Goal: Check status: Check status

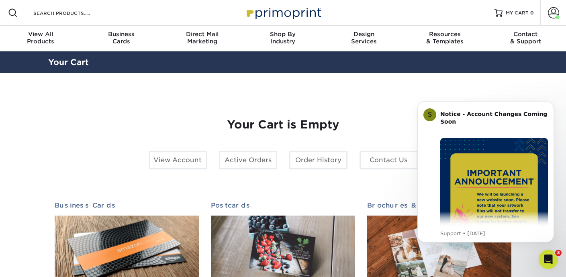
click at [366, 125] on h1 "Your Cart is Empty" at bounding box center [283, 125] width 457 height 14
click at [554, 104] on icon "Dismiss notification" at bounding box center [552, 103] width 4 height 4
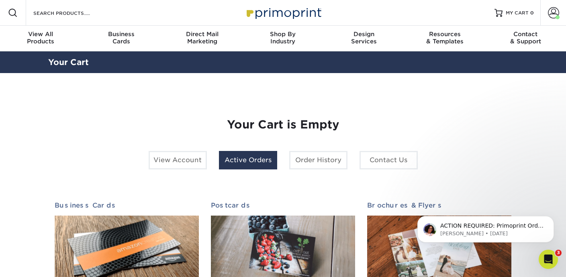
click at [253, 158] on link "Active Orders" at bounding box center [248, 160] width 58 height 18
click at [504, 232] on p "[PERSON_NAME] • [DATE]" at bounding box center [493, 233] width 104 height 7
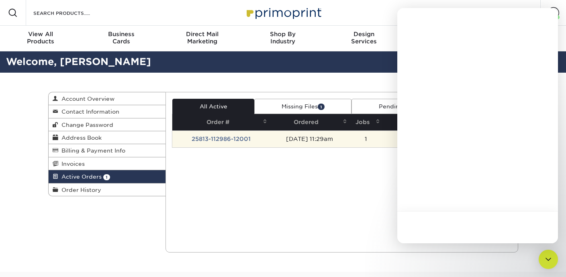
click at [414, 144] on body "Resources Menu Search Products Account Welcome, Elliot Primo Client Account Das…" at bounding box center [283, 253] width 566 height 507
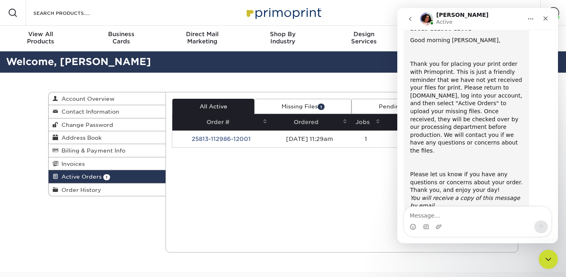
scroll to position [51, 0]
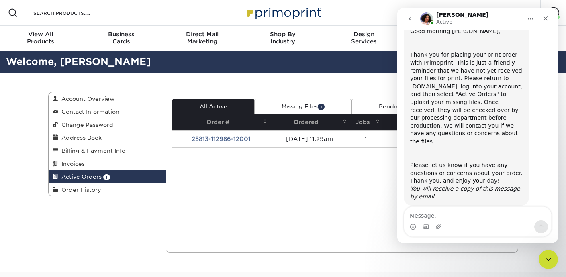
click at [289, 221] on div "Current Orders 1 Active 1 Missing Files" at bounding box center [342, 172] width 353 height 161
click at [549, 260] on icon "Close Intercom Messenger" at bounding box center [548, 259] width 10 height 10
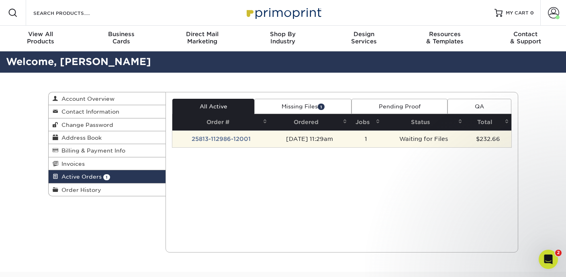
click at [416, 135] on td "Waiting for Files" at bounding box center [424, 139] width 82 height 17
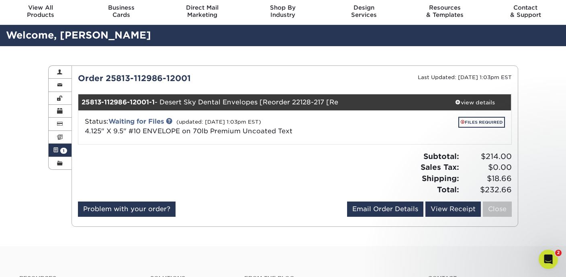
scroll to position [27, 0]
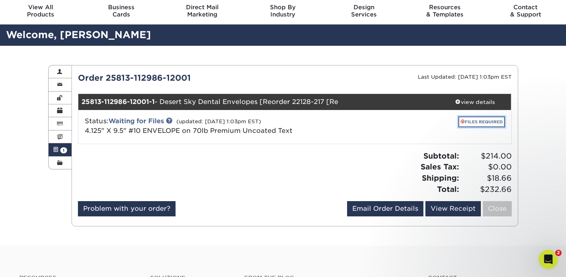
click at [476, 123] on link "FILES REQUIRED" at bounding box center [482, 122] width 47 height 11
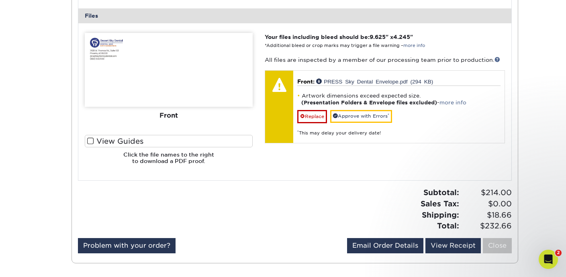
scroll to position [330, 0]
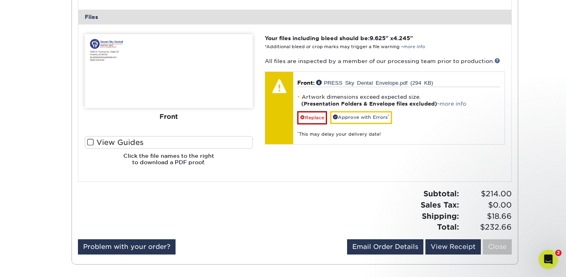
click at [352, 171] on div "Your files including bleed should be: 9.625 " x 4.245 " *Additional bleed or cr…" at bounding box center [385, 103] width 252 height 138
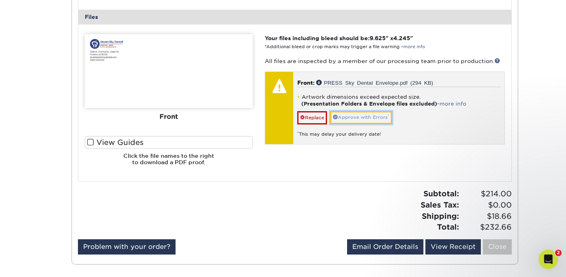
click at [355, 114] on link "Approve with Errors *" at bounding box center [361, 117] width 62 height 12
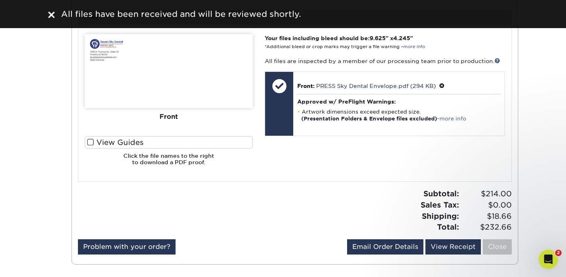
click at [313, 167] on div "Your files including bleed should be: 9.625 " x 4.245 " *Additional bleed or cr…" at bounding box center [385, 103] width 252 height 138
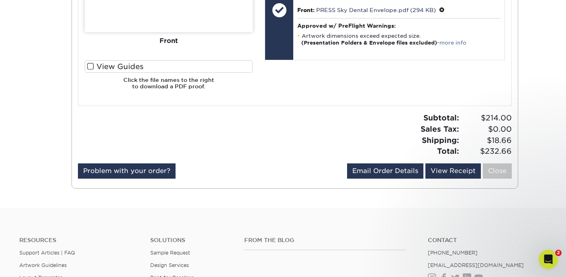
scroll to position [389, 0]
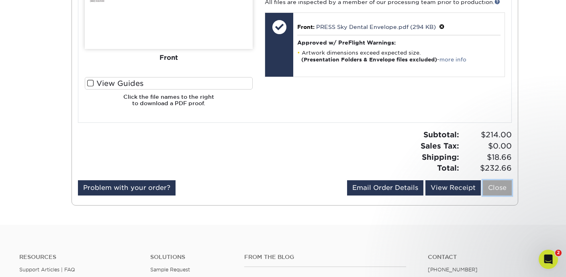
click at [491, 188] on link "Close" at bounding box center [497, 188] width 29 height 15
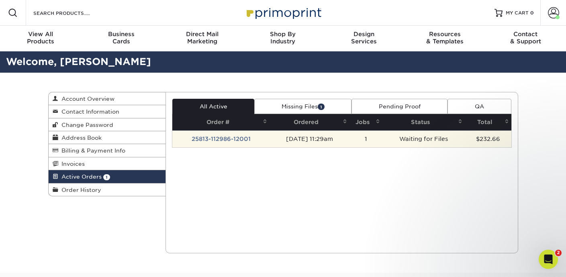
click at [425, 143] on td "Waiting for Files" at bounding box center [424, 139] width 82 height 17
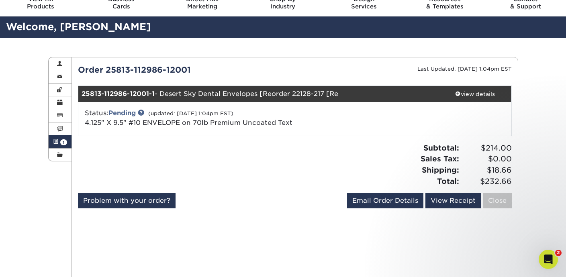
scroll to position [36, 0]
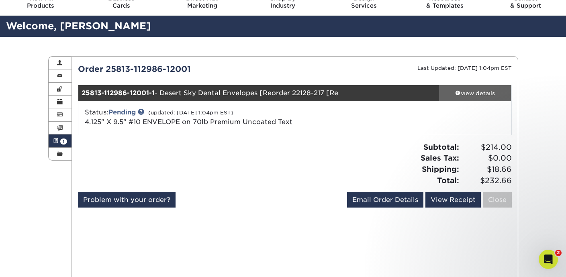
click at [459, 91] on span at bounding box center [458, 93] width 6 height 6
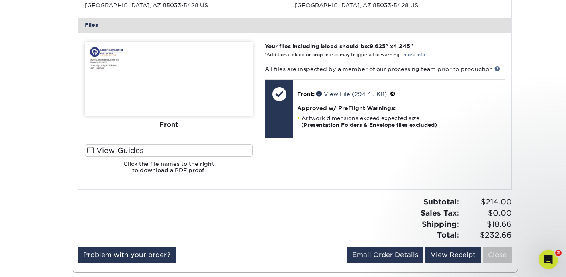
scroll to position [325, 0]
